Goal: Download file/media

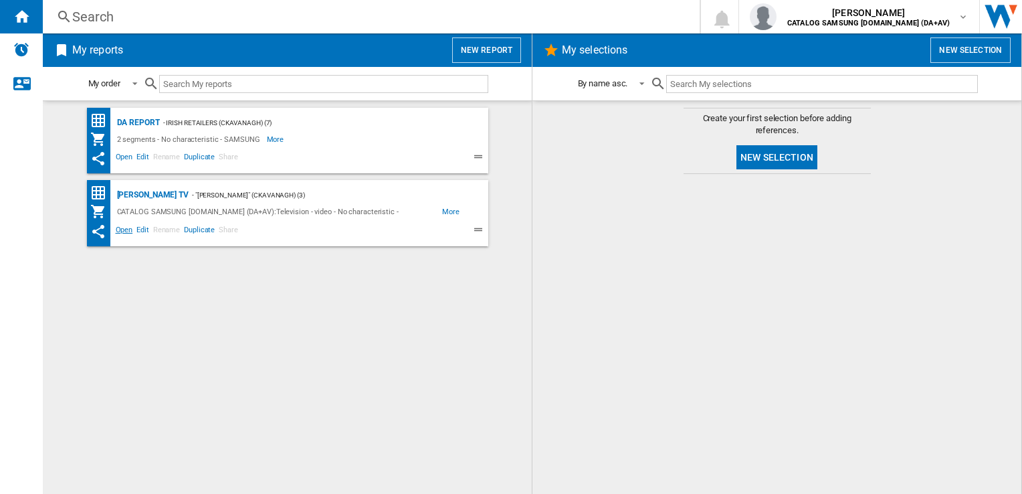
click at [124, 229] on span "Open" at bounding box center [124, 231] width 21 height 16
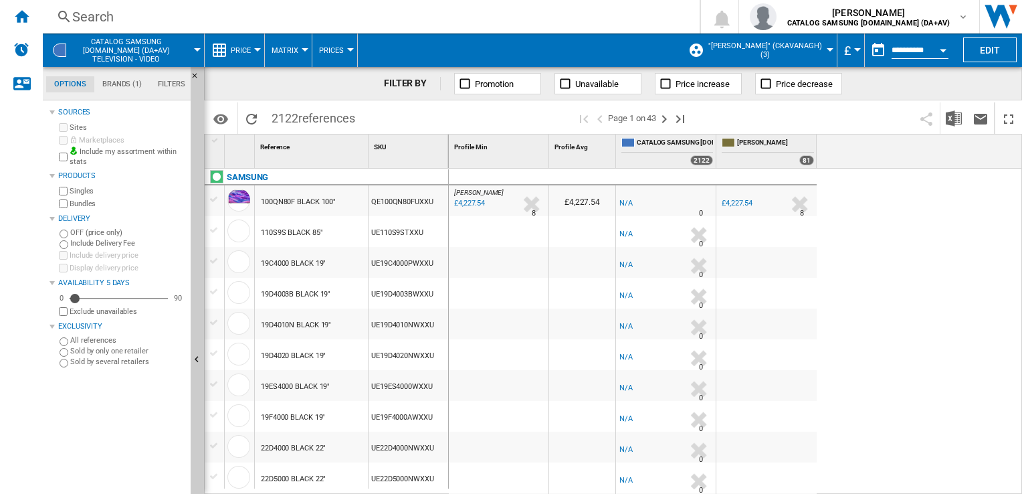
click at [848, 46] on button "£" at bounding box center [850, 49] width 13 height 33
click at [853, 47] on button "£" at bounding box center [850, 49] width 13 height 33
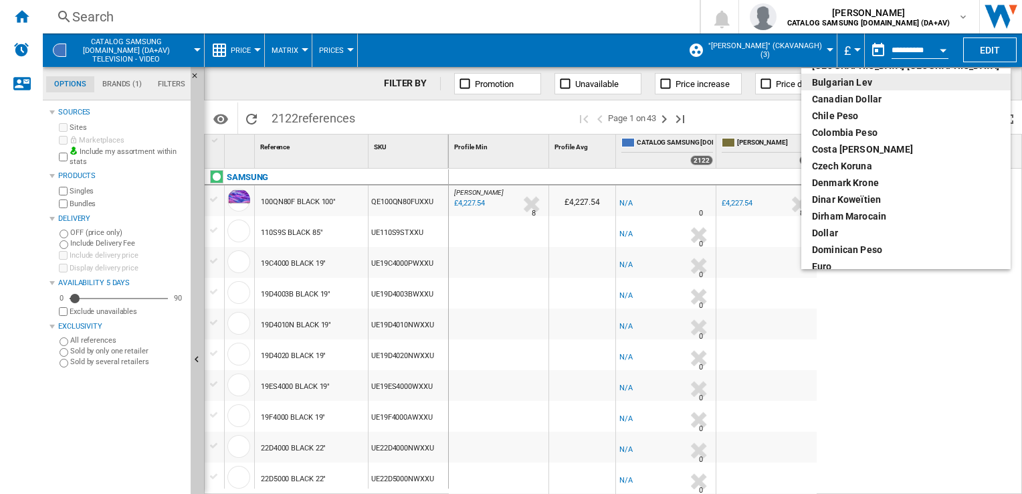
scroll to position [134, 0]
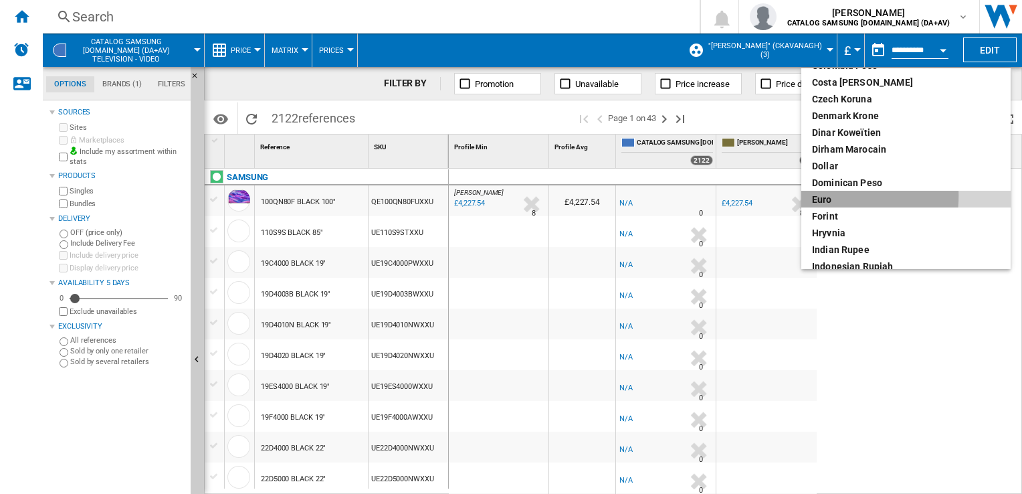
click at [821, 196] on div "euro" at bounding box center [906, 199] width 188 height 13
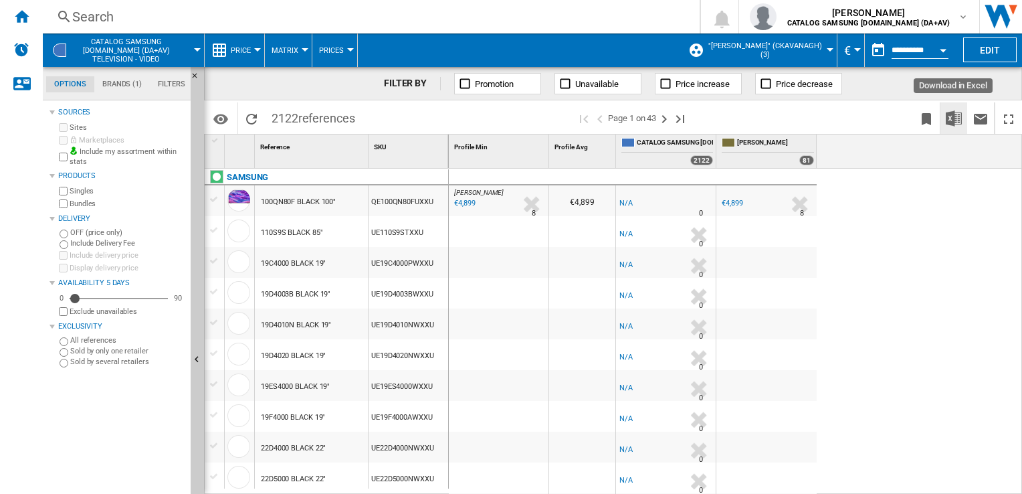
click at [955, 119] on img "Download in Excel" at bounding box center [954, 118] width 16 height 16
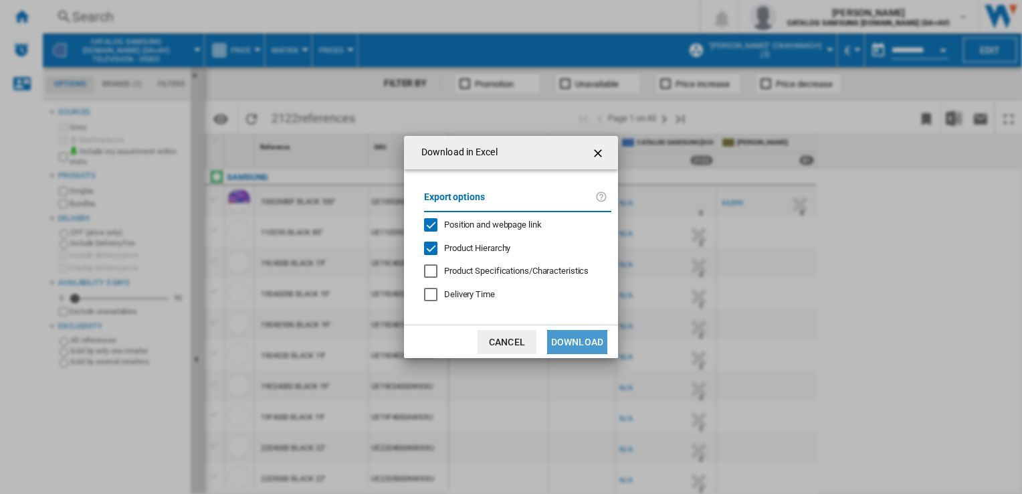
click at [589, 340] on button "Download" at bounding box center [577, 342] width 60 height 24
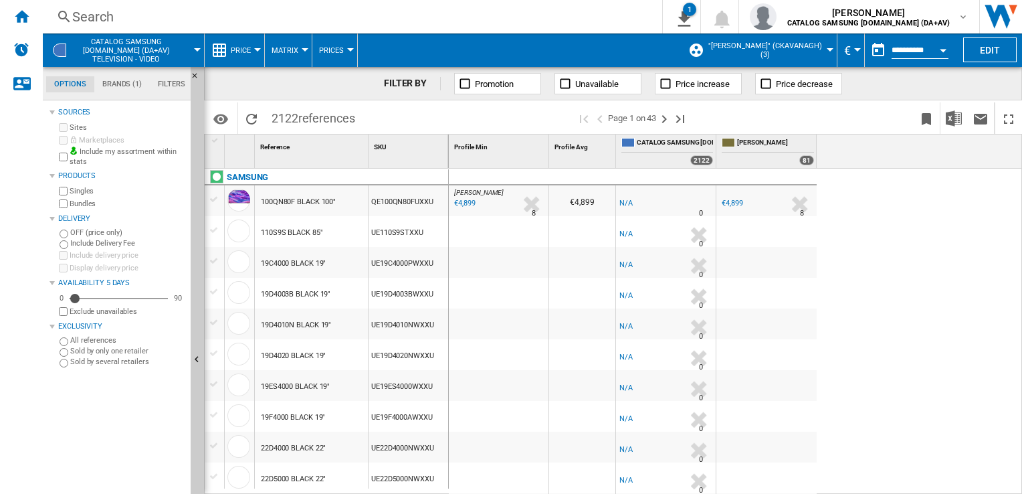
click at [589, 17] on div "Search" at bounding box center [349, 16] width 555 height 19
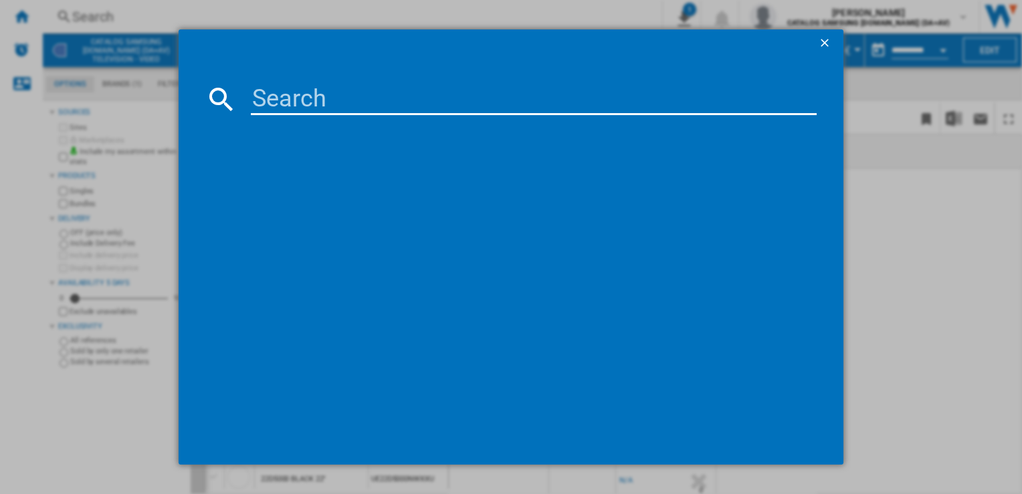
click at [824, 41] on ng-md-icon "getI18NText('BUTTONS.CLOSE_DIALOG')" at bounding box center [826, 44] width 16 height 16
